Goal: Check status: Check status

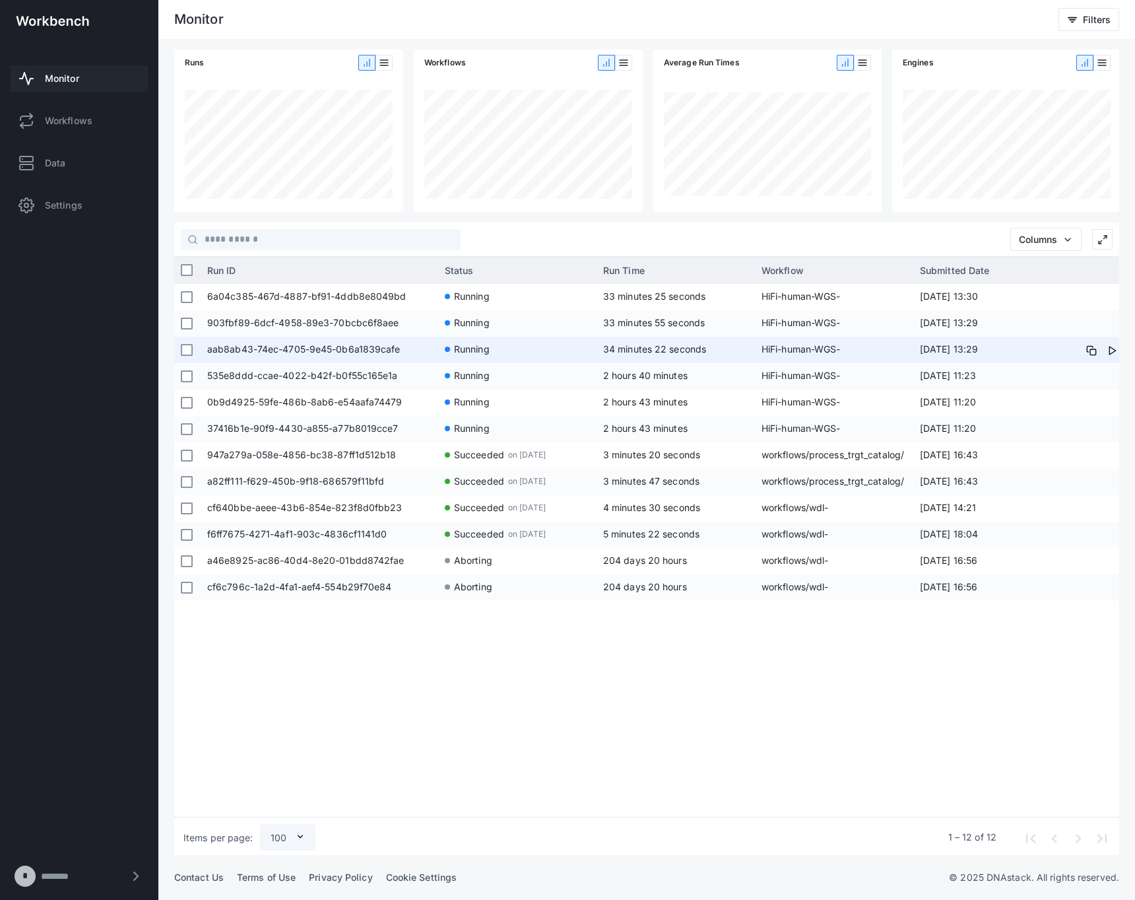
click at [693, 350] on span "34 minutes 22 seconds" at bounding box center [654, 348] width 103 height 11
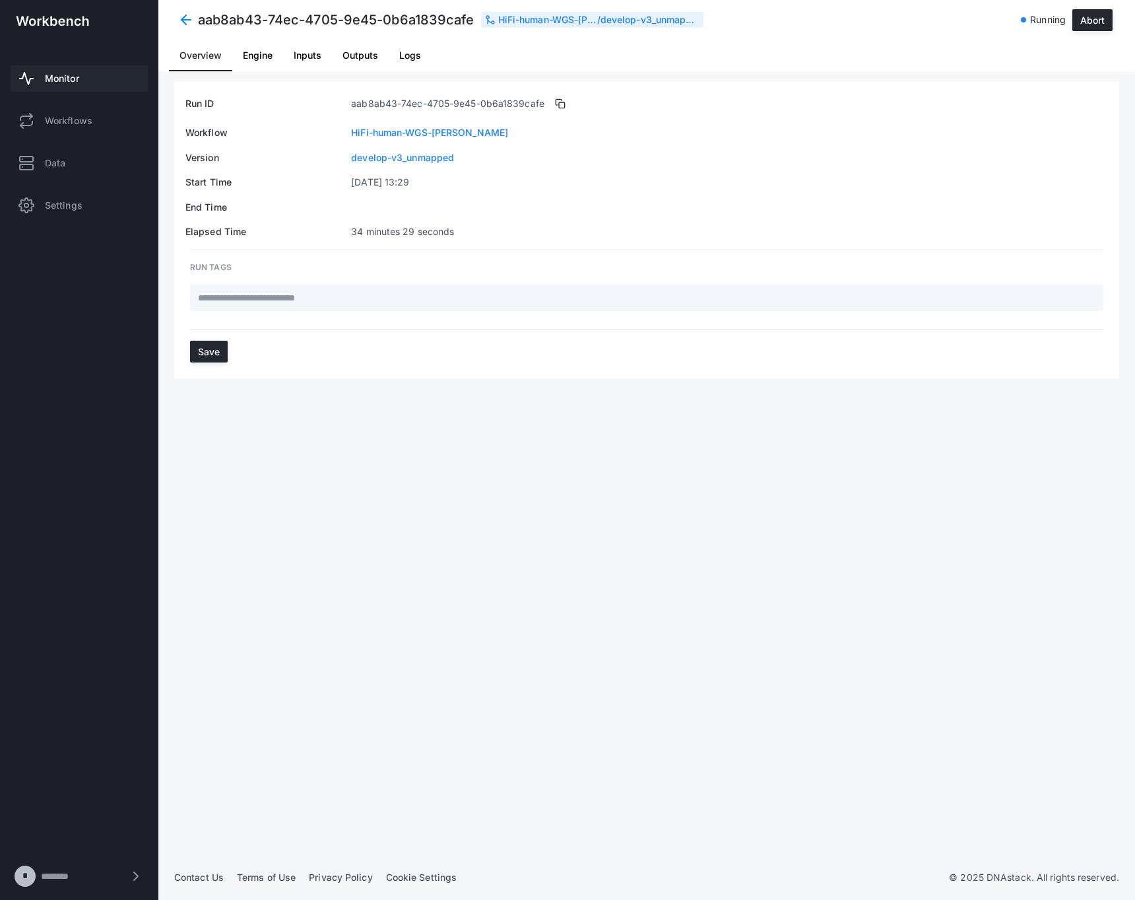
click at [412, 61] on span "Logs" at bounding box center [410, 56] width 22 height 32
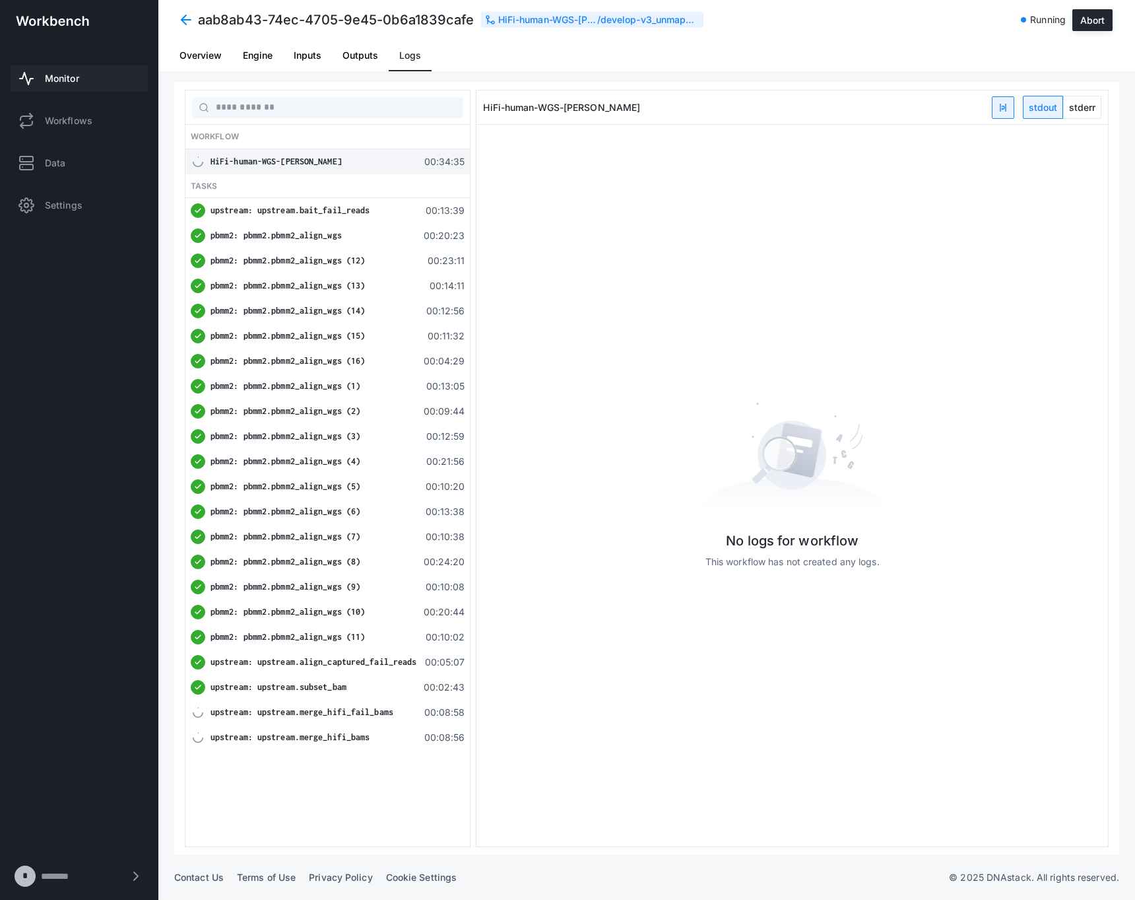
click at [373, 661] on span "upstream: upstream.align_captured_fail_reads" at bounding box center [314, 662] width 206 height 10
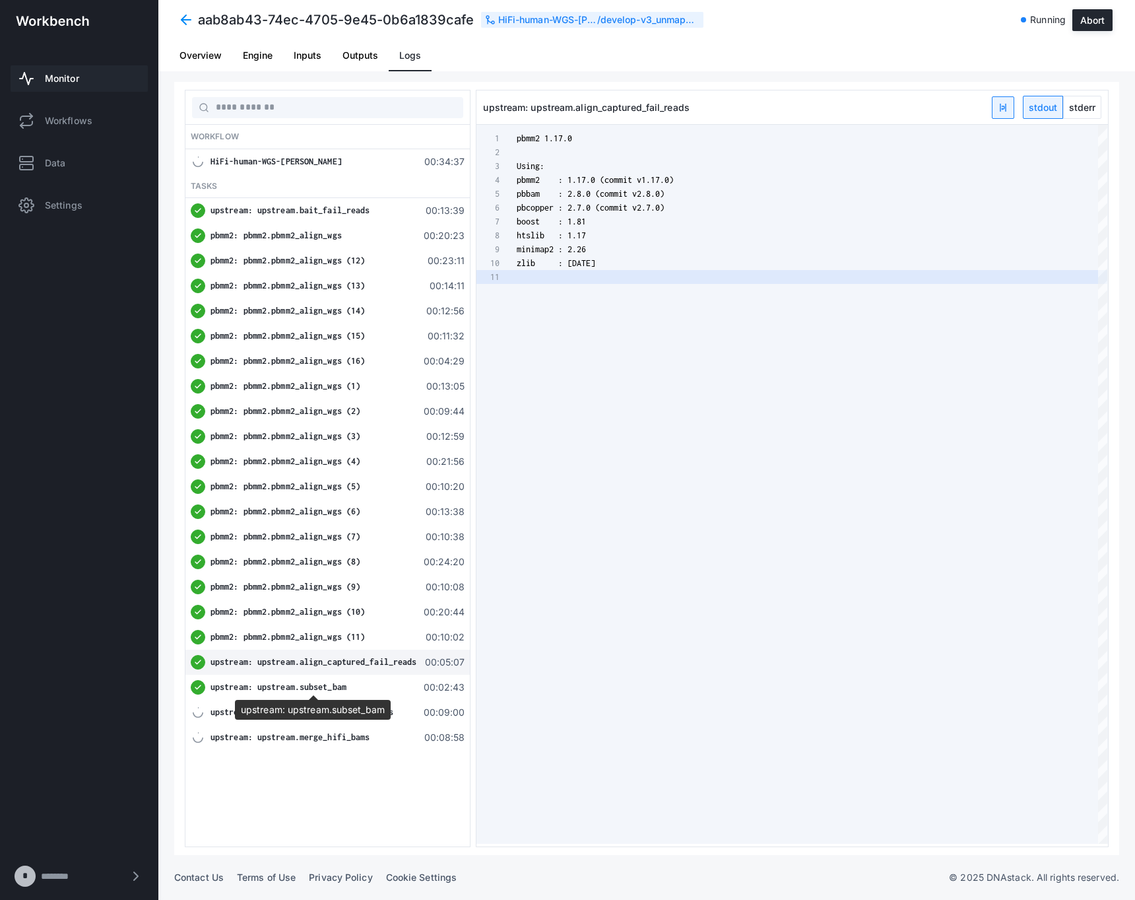
click at [361, 692] on div "upstream: upstream.subset_bam" at bounding box center [314, 687] width 206 height 13
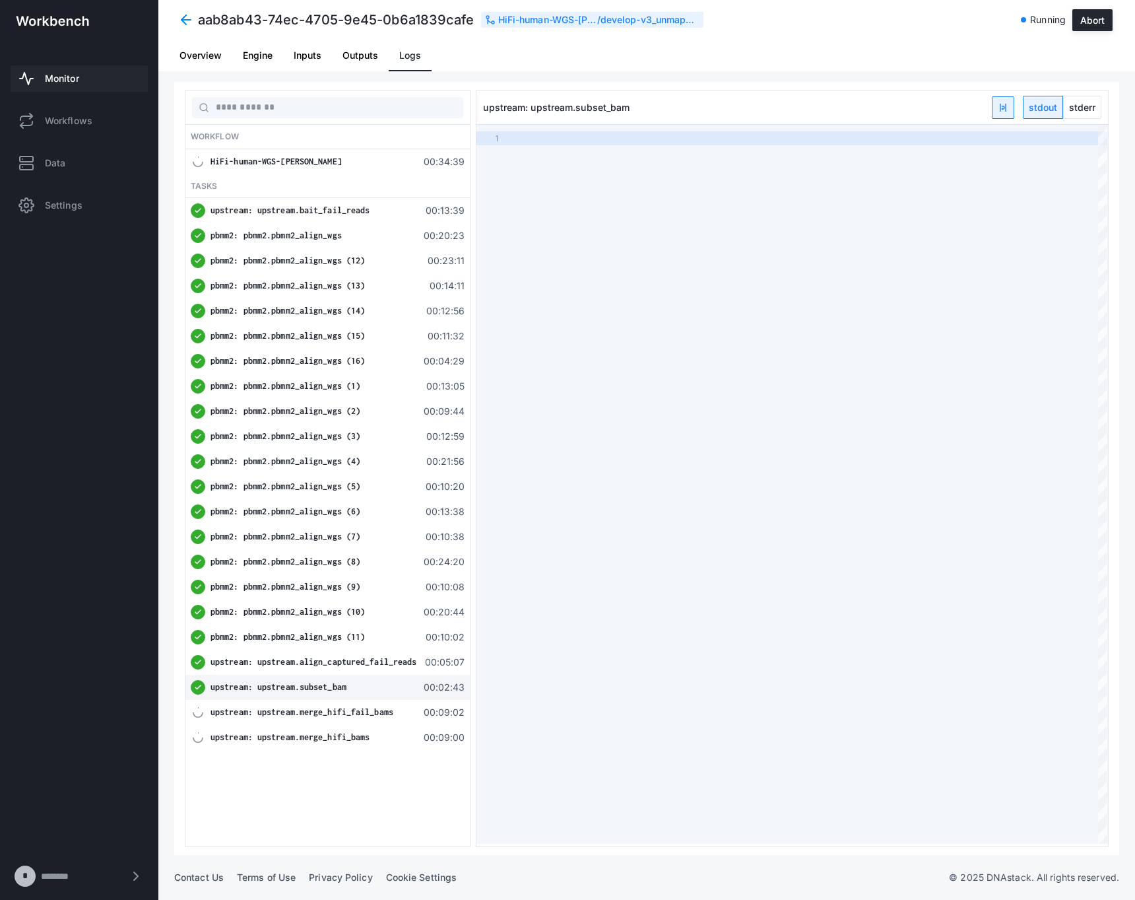
type textarea "**********"
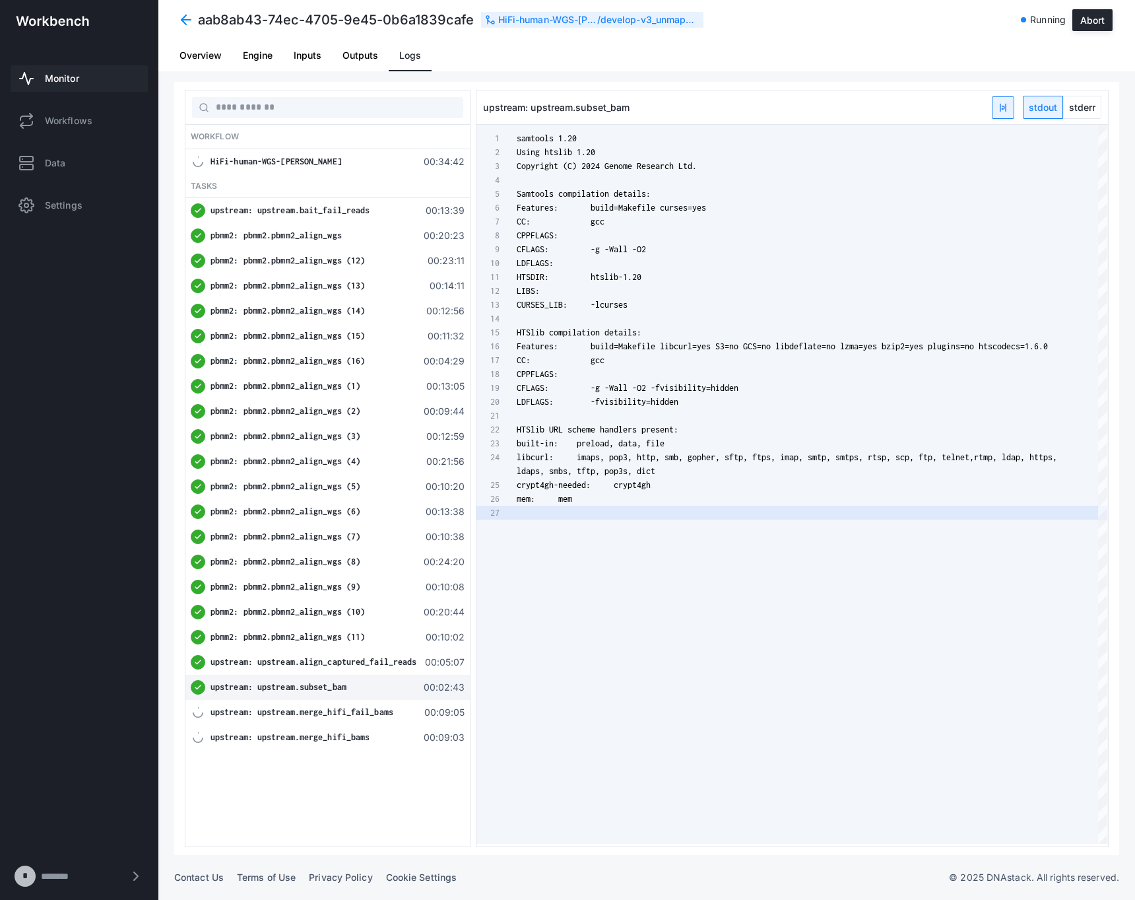
click at [1069, 114] on span "stderr" at bounding box center [1082, 107] width 37 height 22
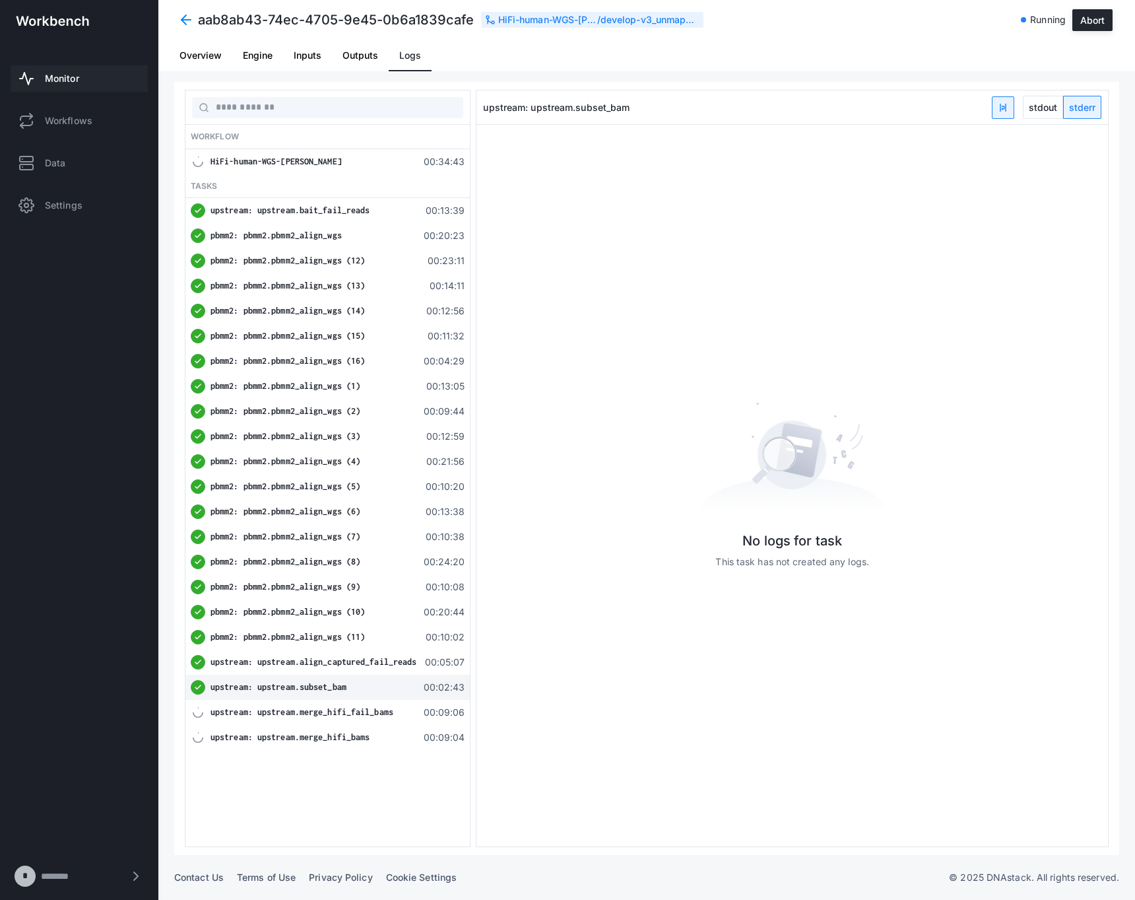
click at [1046, 106] on span "stdout" at bounding box center [1043, 107] width 39 height 22
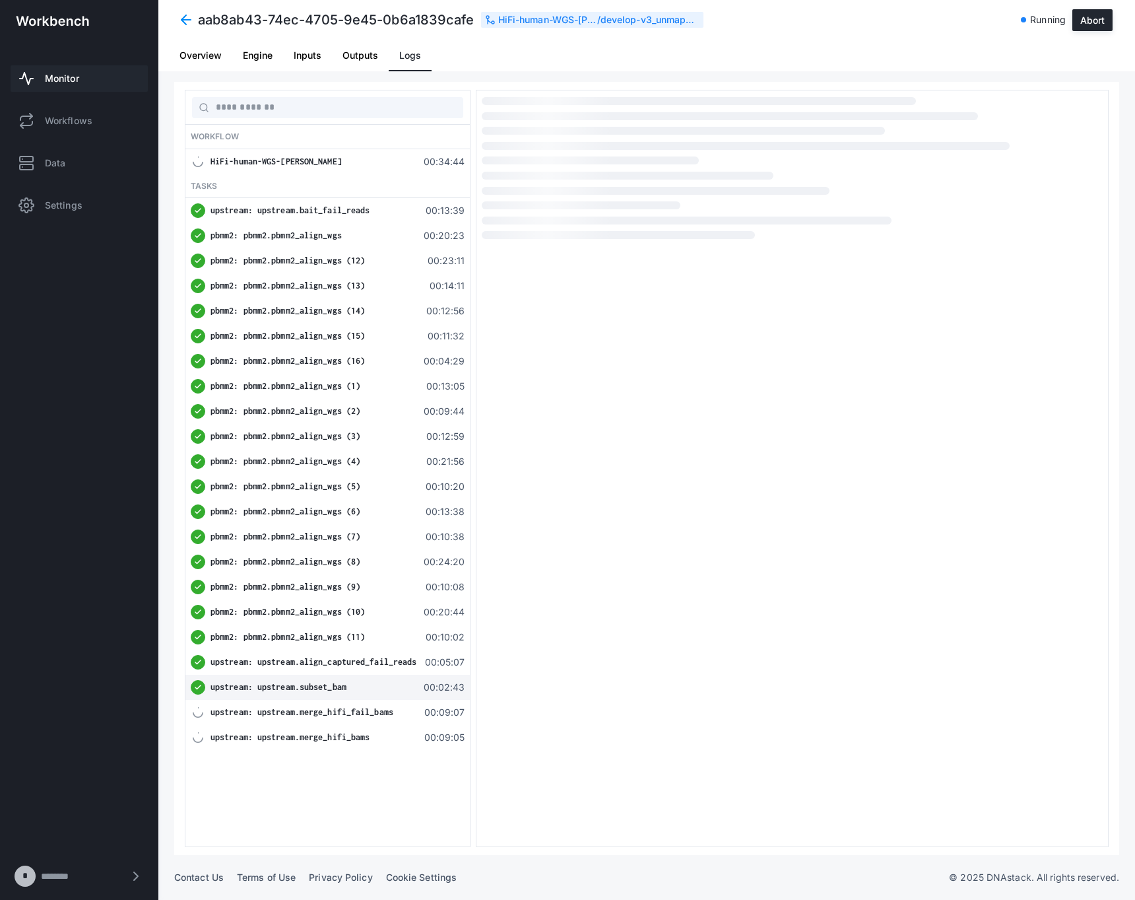
click at [316, 656] on div "upstream: upstream.align_captured_fail_reads" at bounding box center [314, 662] width 206 height 13
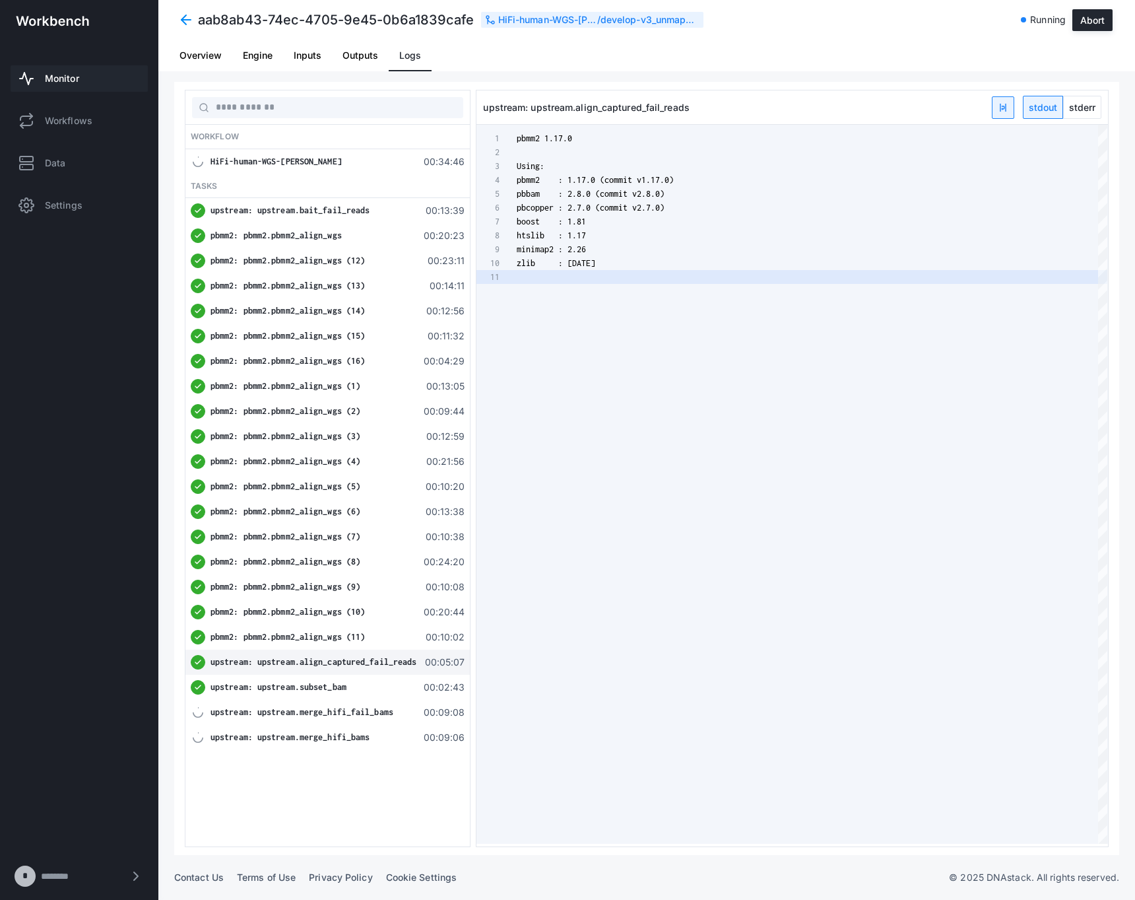
click at [1071, 104] on span "stderr" at bounding box center [1082, 107] width 37 height 22
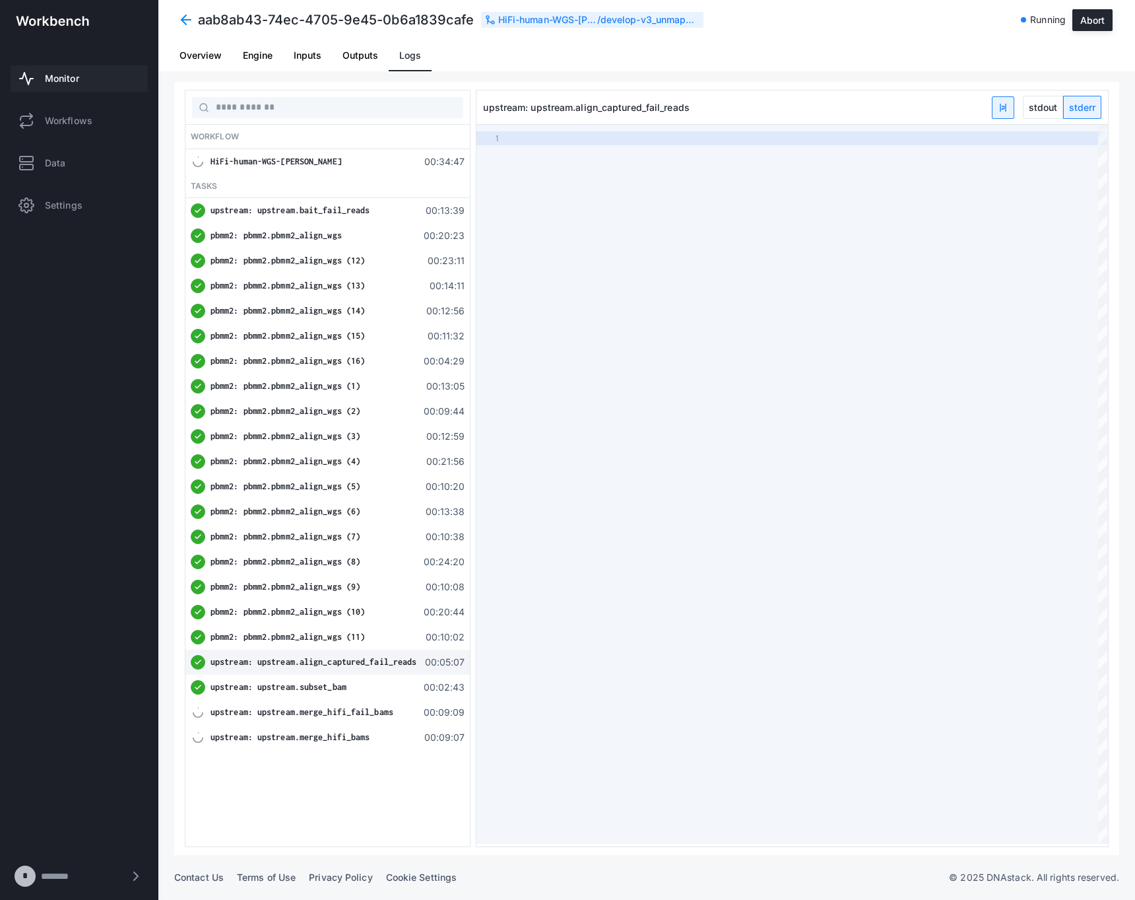
type textarea "**********"
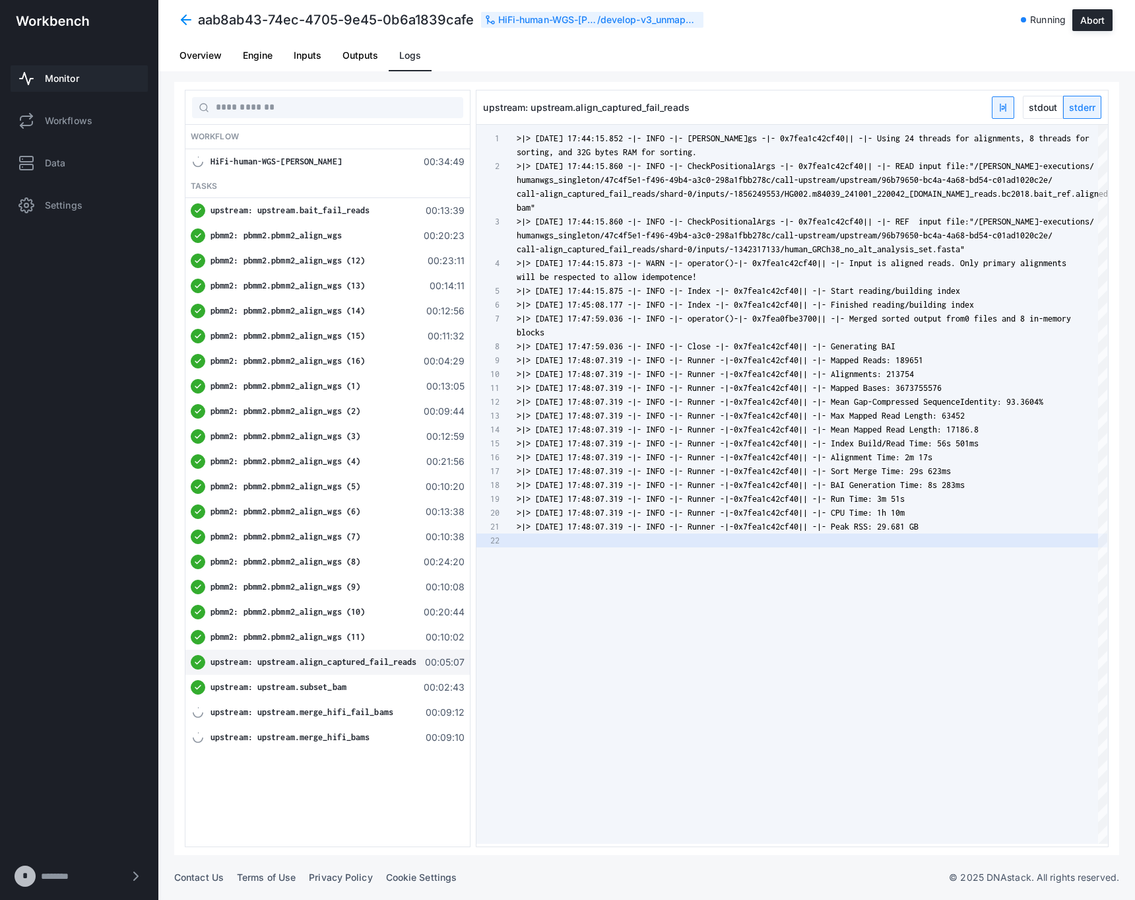
click at [353, 168] on div "HiFi-human-WGS-[PERSON_NAME] 00:34:49" at bounding box center [327, 161] width 285 height 25
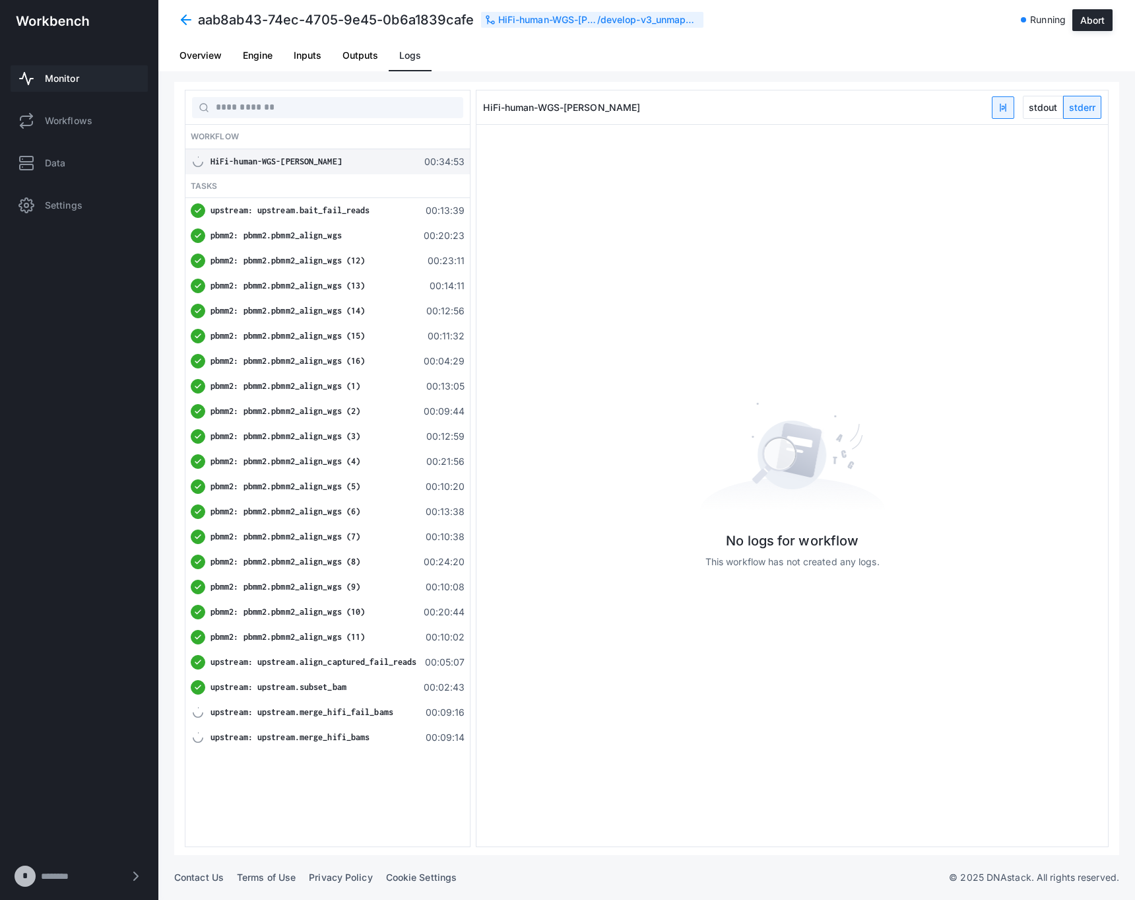
click at [205, 74] on div "aab8ab43-74ec-4705-9e45-0b6a1839cafe HiFi-human-WGS-[PERSON_NAME] / develop-v3_…" at bounding box center [646, 450] width 977 height 900
click at [205, 60] on span "Overview" at bounding box center [201, 55] width 42 height 9
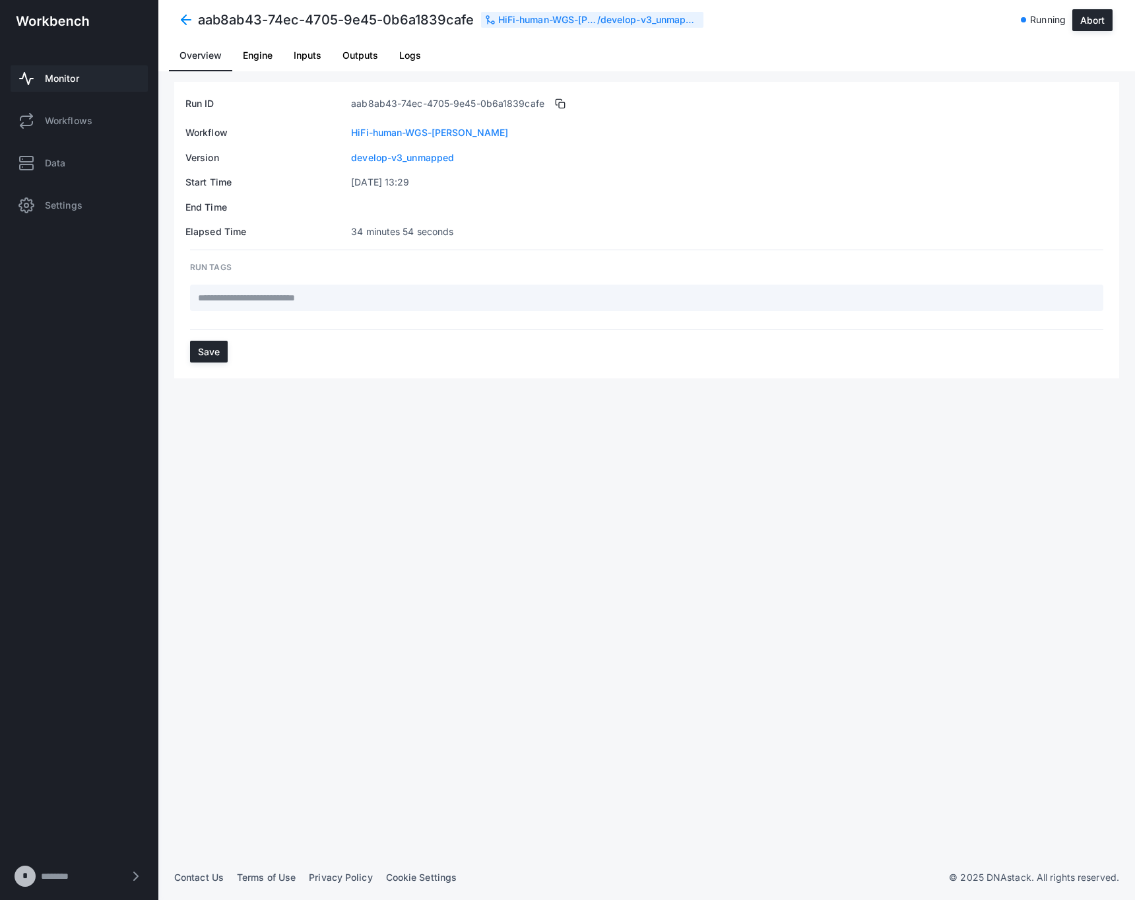
click at [174, 4] on div "aab8ab43-74ec-4705-9e45-0b6a1839cafe HiFi-human-WGS-[PERSON_NAME] / develop-v3_…" at bounding box center [646, 20] width 977 height 40
click at [181, 13] on span at bounding box center [186, 20] width 24 height 24
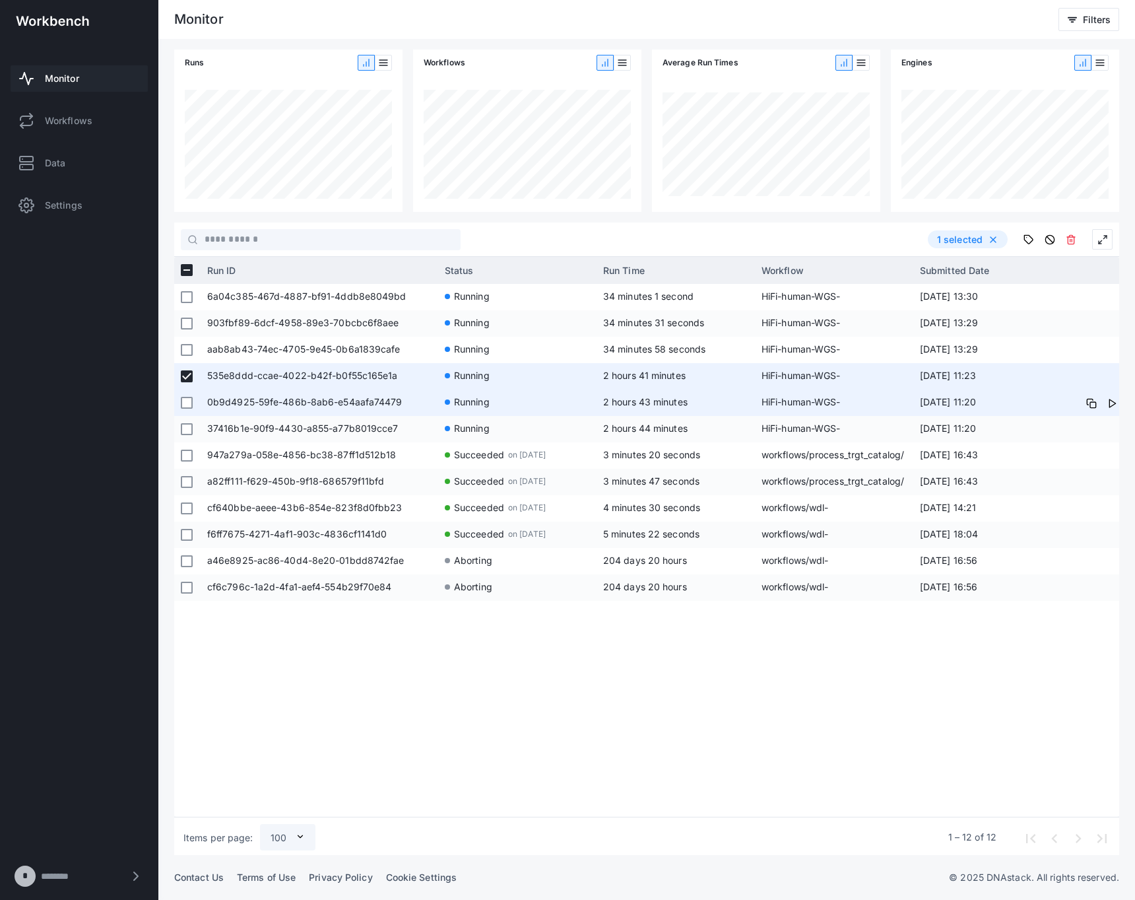
click at [190, 395] on div at bounding box center [187, 403] width 12 height 24
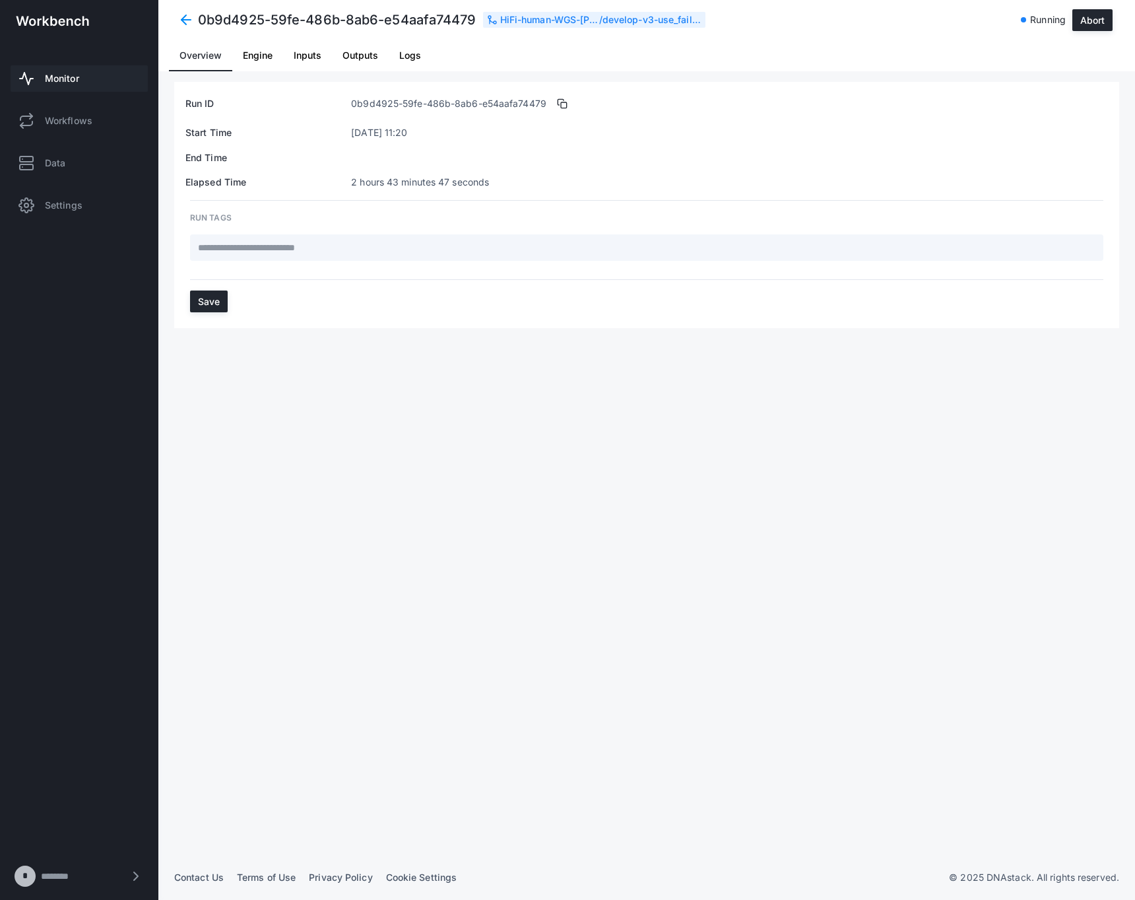
click at [187, 424] on div "Run ID 0b9d4925-59fe-486b-8ab6-e54aafa74479 Start Time [DATE] 11:20 End Time El…" at bounding box center [646, 468] width 945 height 773
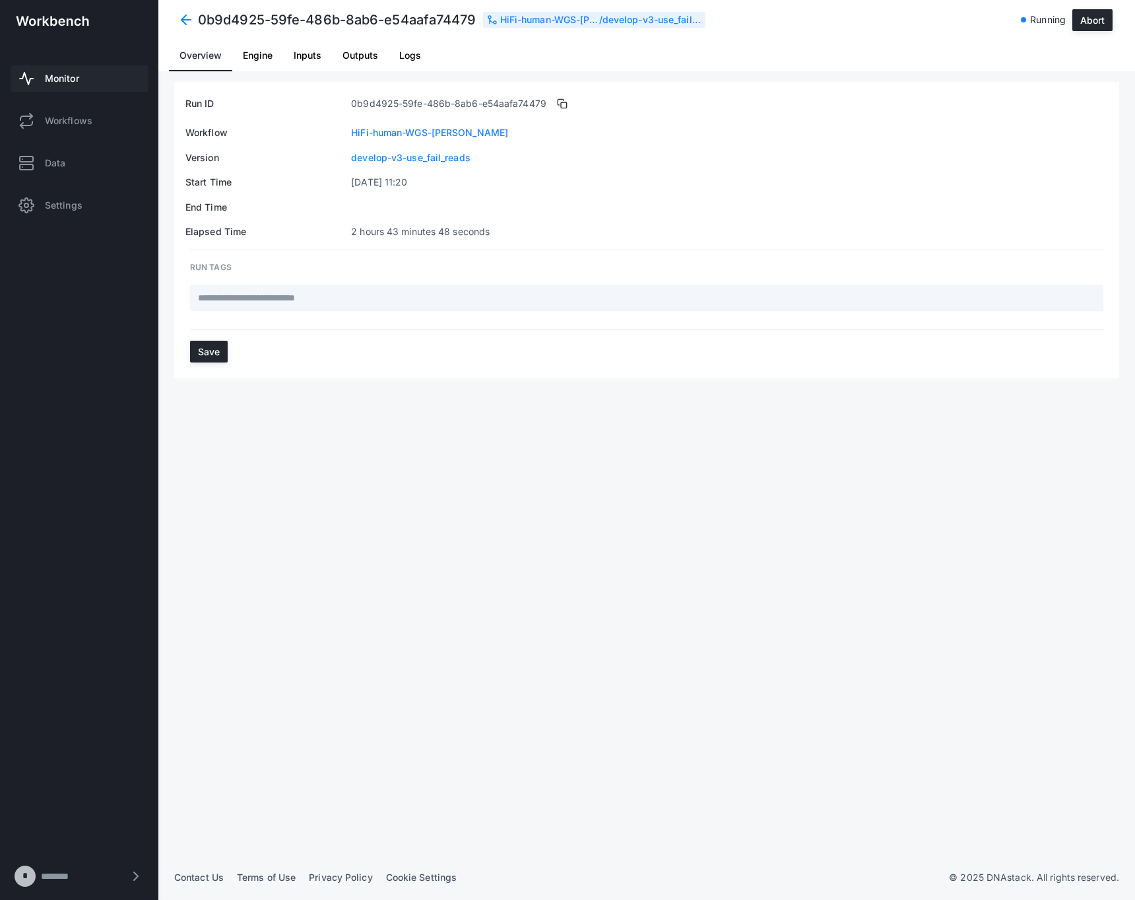
click at [187, 25] on span at bounding box center [186, 20] width 24 height 24
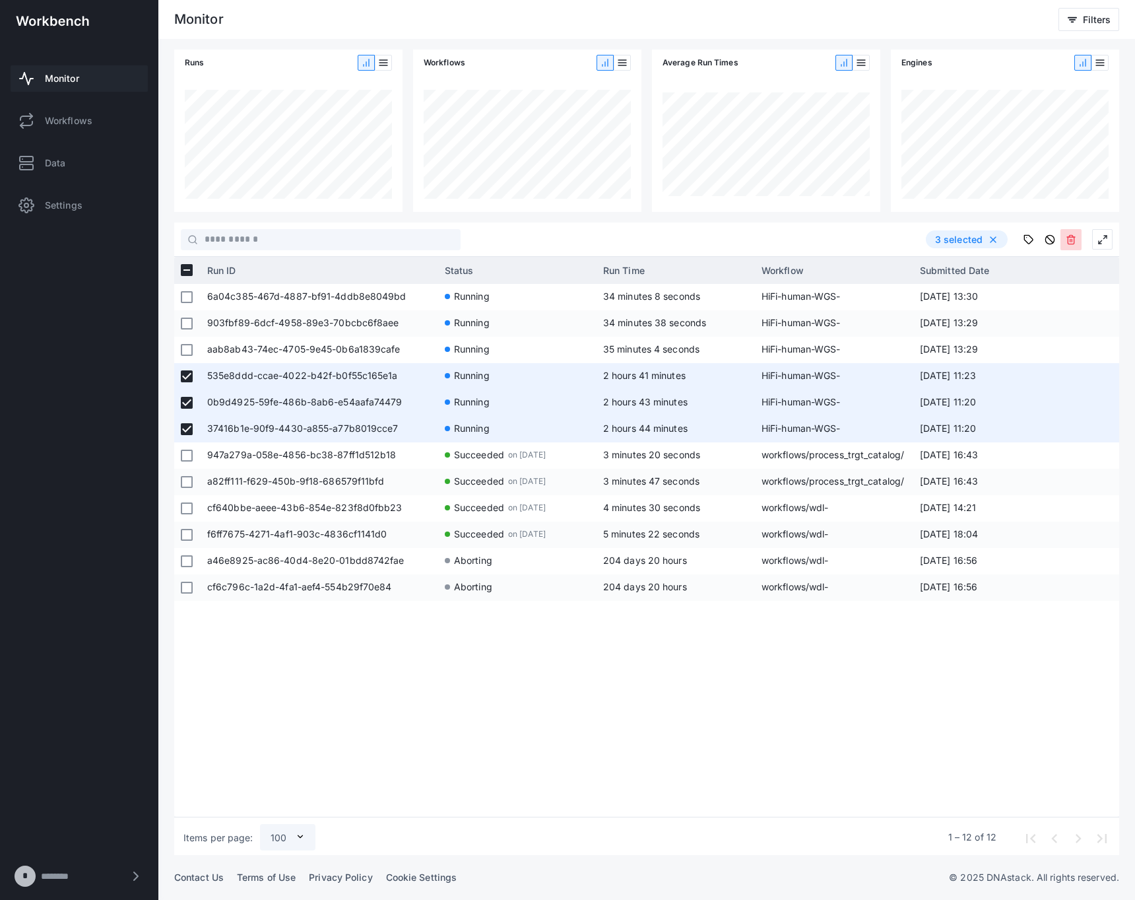
click at [1076, 244] on icon at bounding box center [1071, 239] width 11 height 11
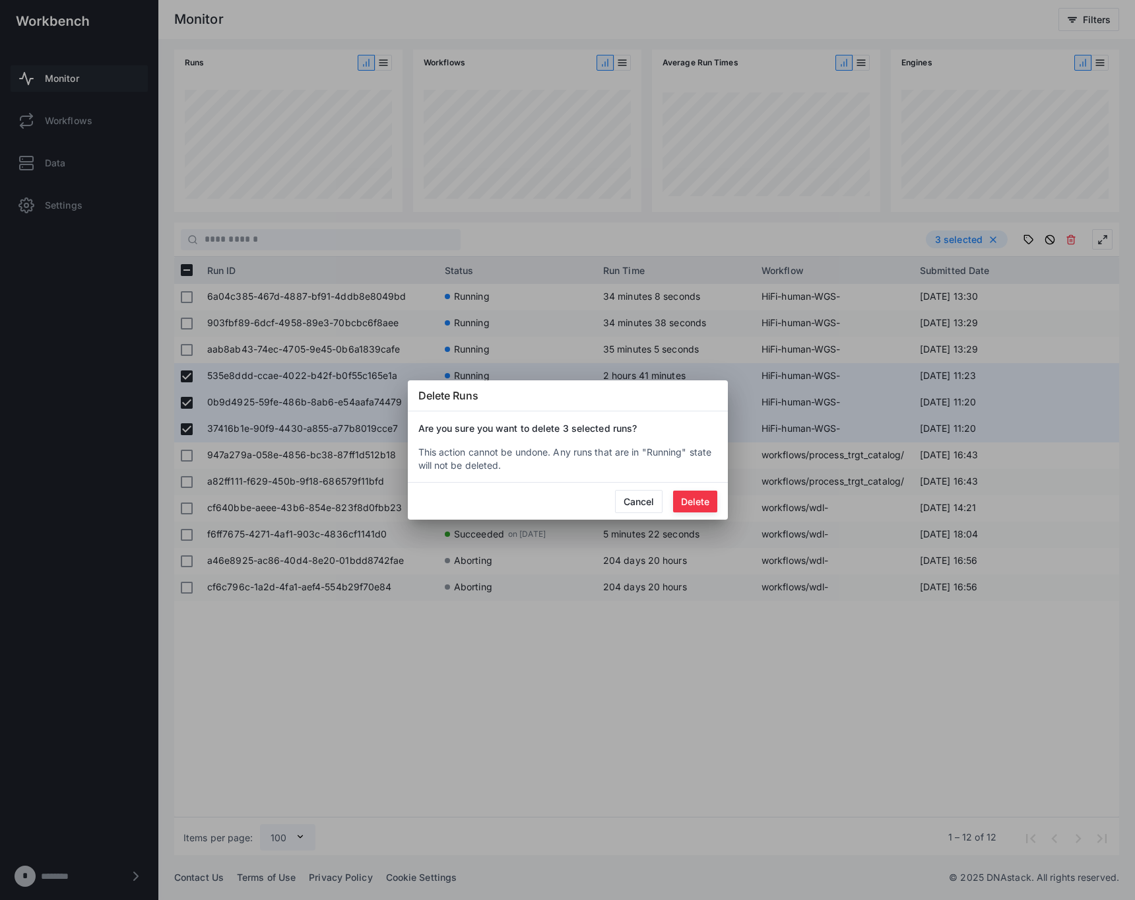
click at [702, 489] on mat-dialog-actions "Cancel Delete" at bounding box center [568, 501] width 320 height 37
click at [703, 496] on button "Delete" at bounding box center [695, 501] width 44 height 22
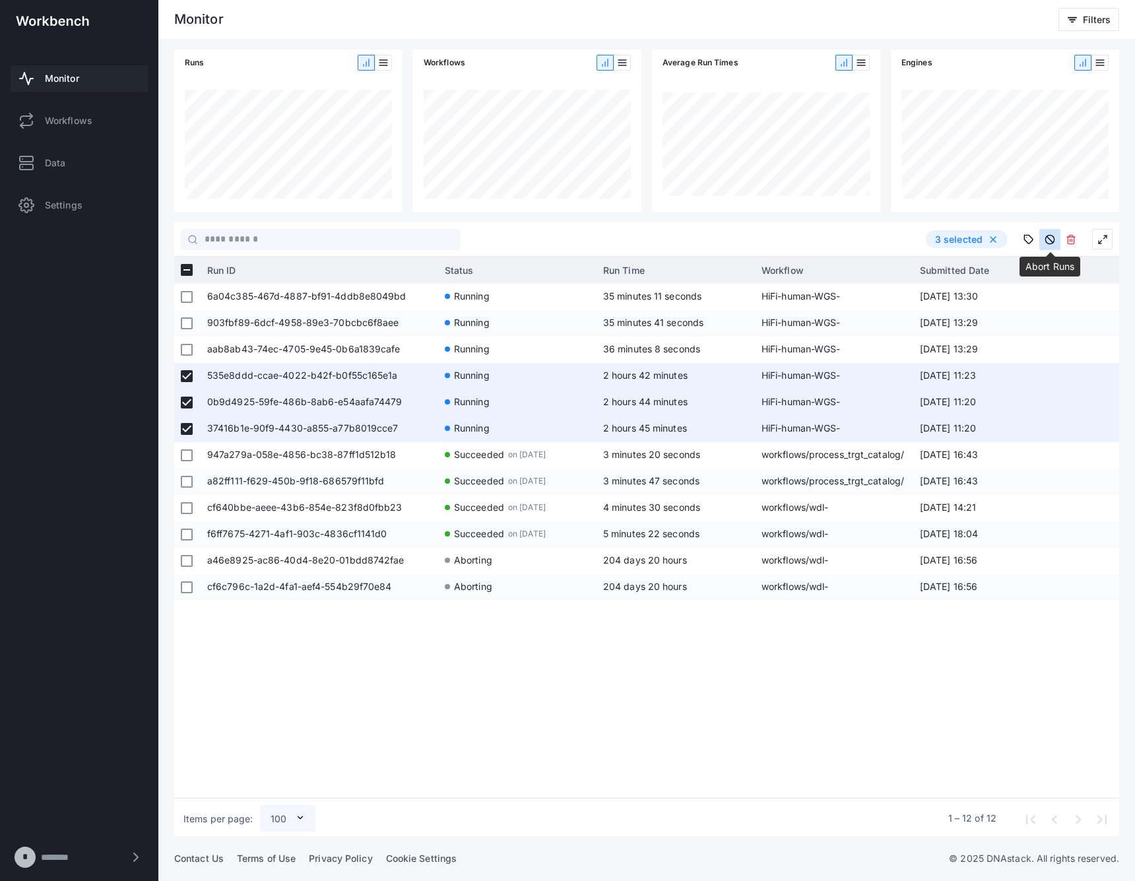
click at [1053, 237] on icon at bounding box center [1050, 239] width 11 height 11
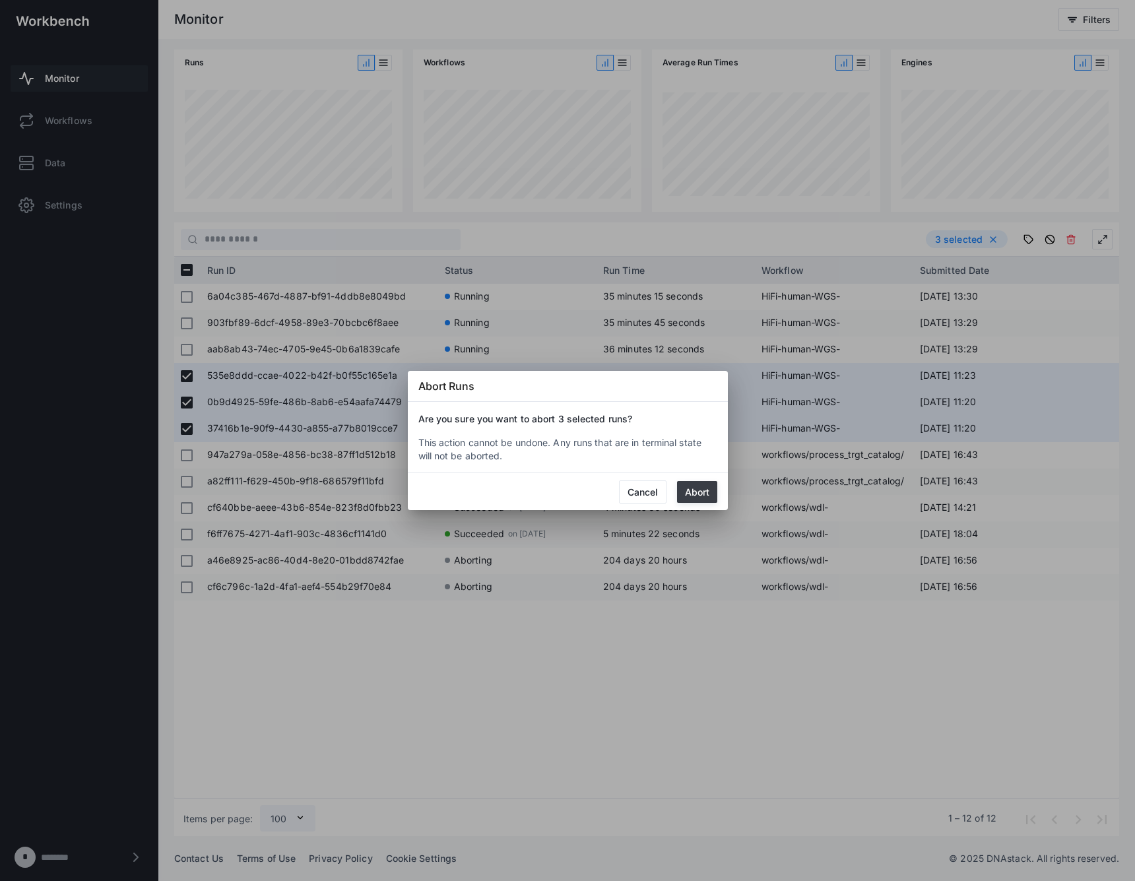
click at [700, 491] on button "Abort" at bounding box center [697, 492] width 40 height 22
